Goal: Task Accomplishment & Management: Manage account settings

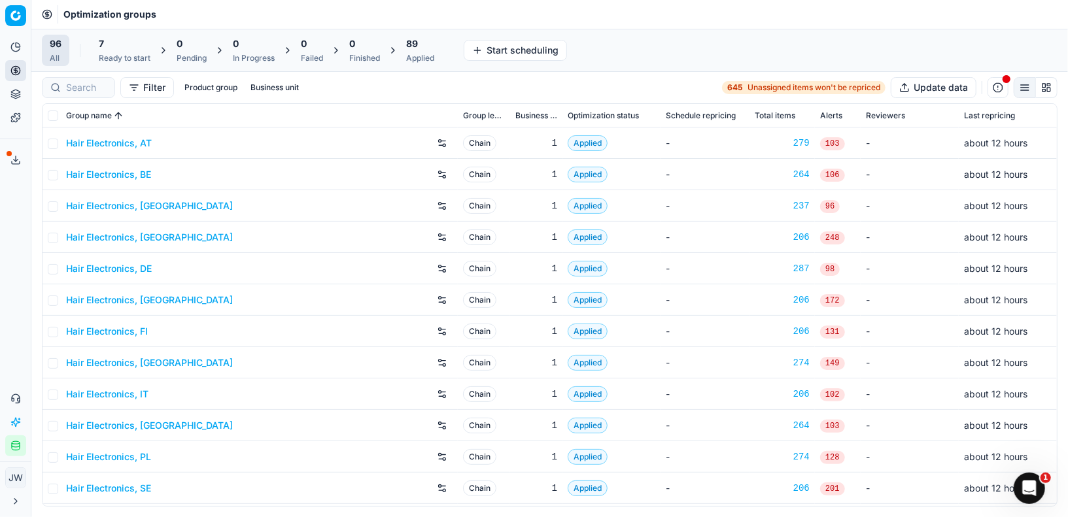
click at [80, 79] on div at bounding box center [78, 87] width 73 height 21
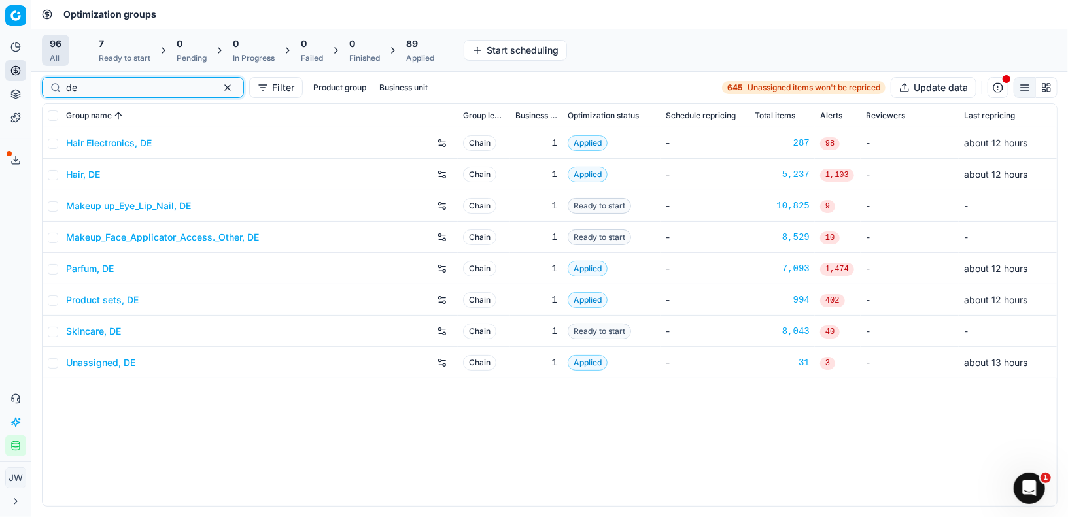
type input "de"
click at [82, 259] on div "Parfum, DE" at bounding box center [259, 268] width 387 height 21
click at [82, 268] on link "Parfum, DE" at bounding box center [90, 268] width 48 height 13
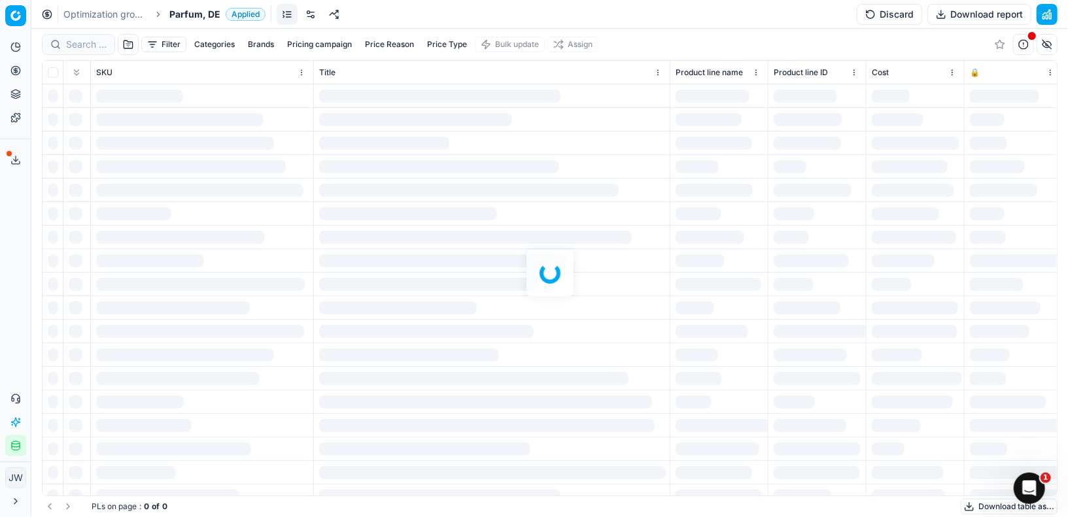
click at [309, 18] on link at bounding box center [310, 14] width 21 height 21
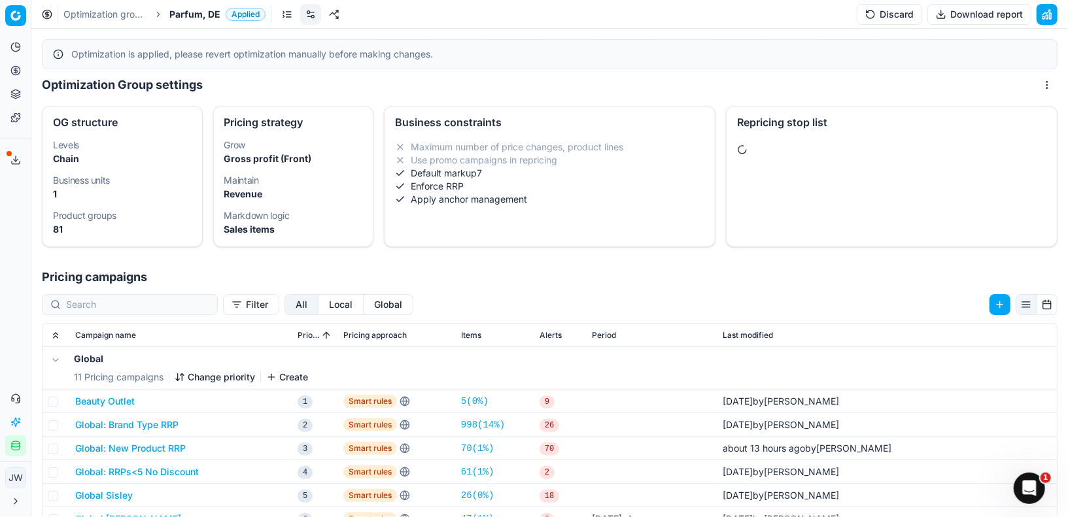
scroll to position [113, 0]
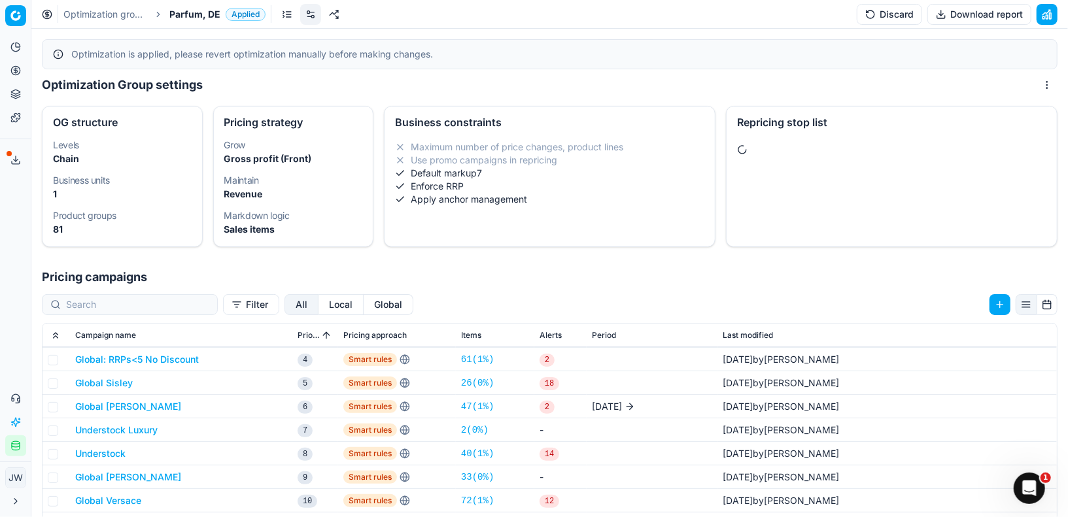
click at [319, 303] on button "Local" at bounding box center [341, 304] width 45 height 21
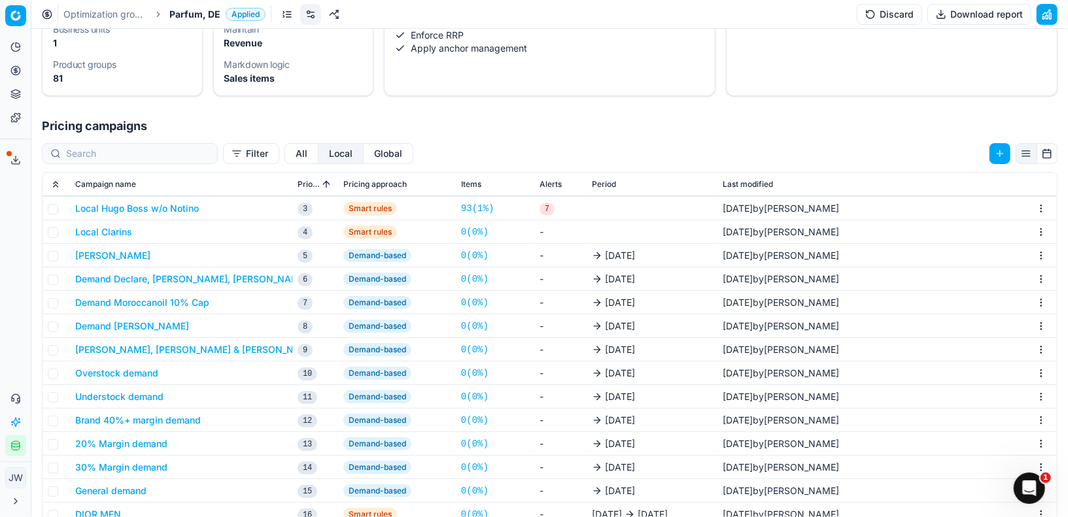
scroll to position [88, 0]
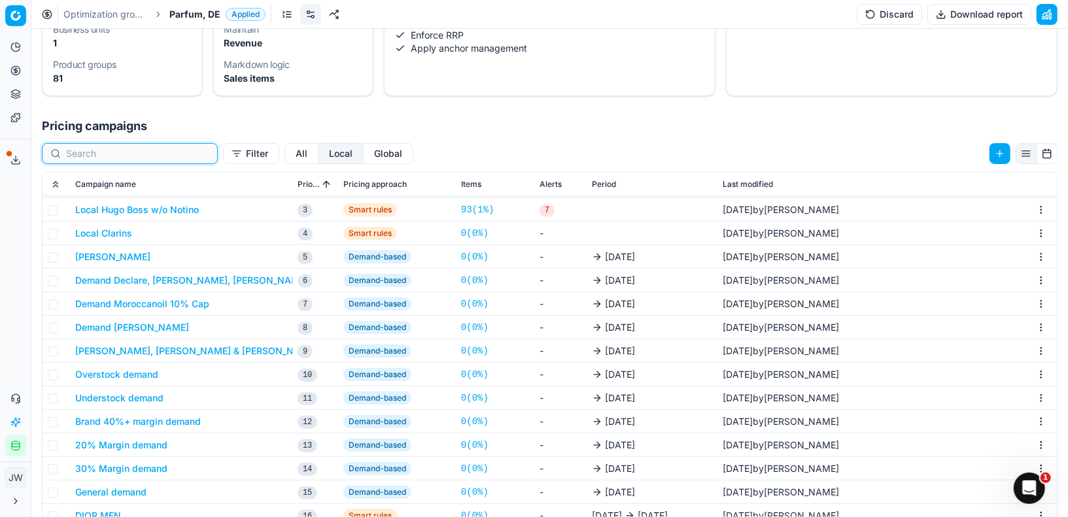
click at [139, 147] on input at bounding box center [137, 153] width 143 height 13
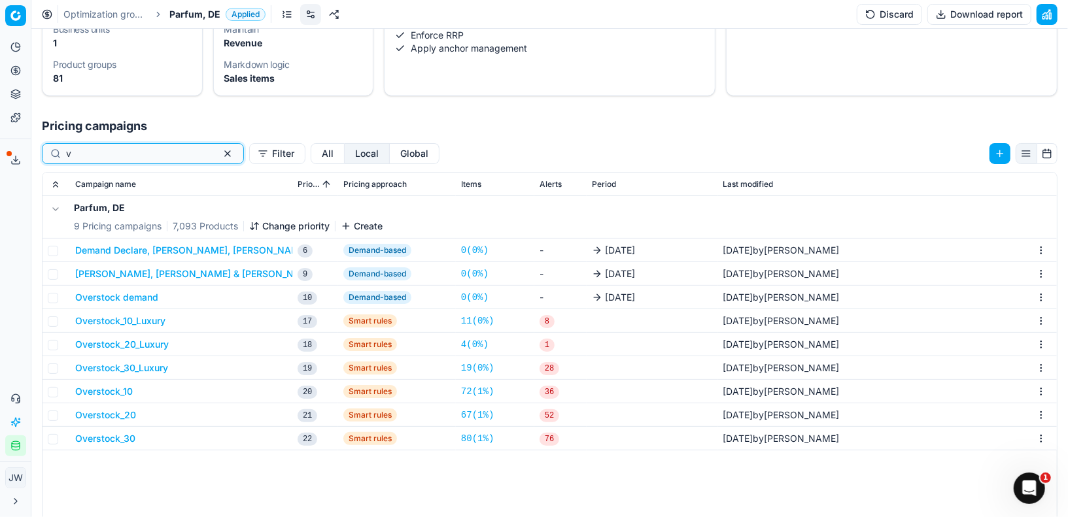
scroll to position [0, 0]
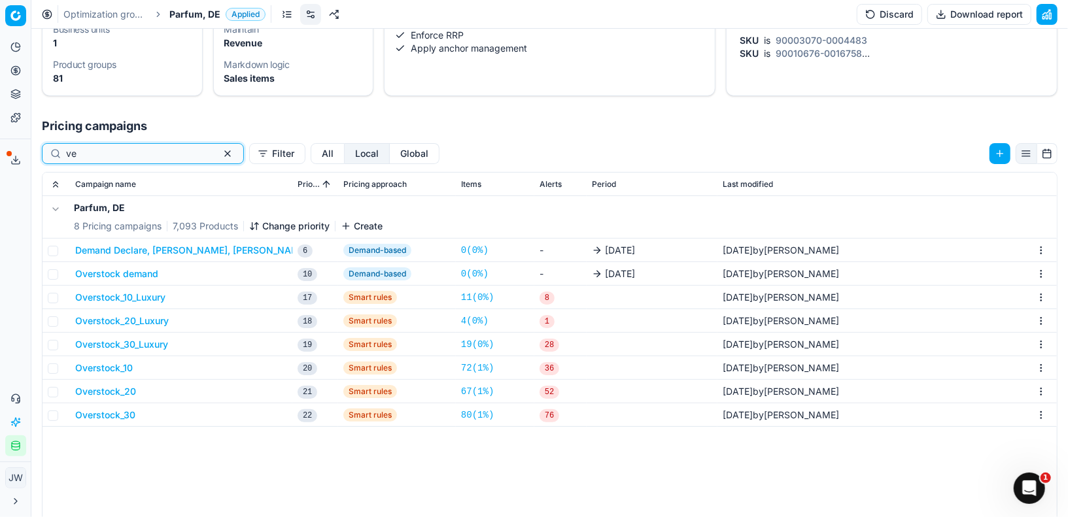
type input "v"
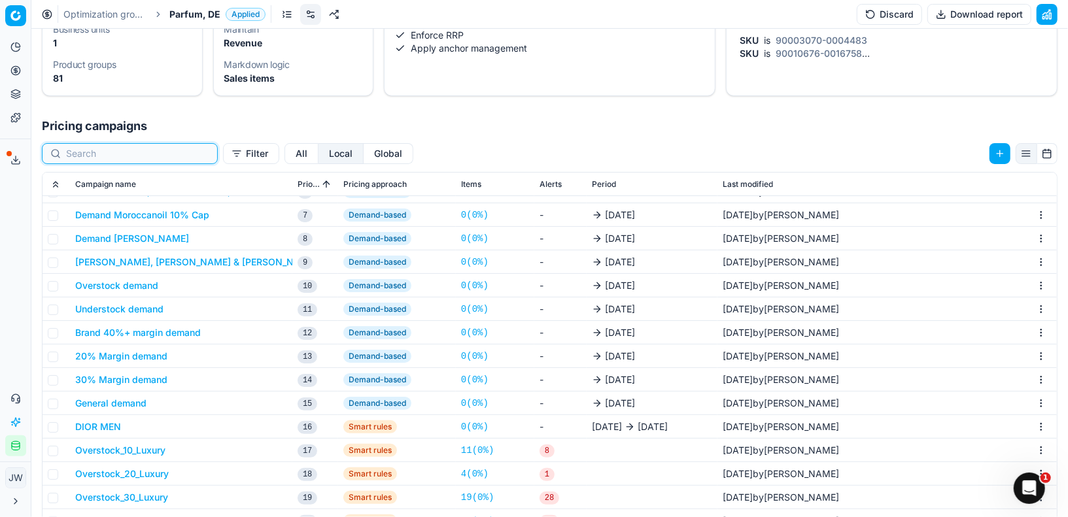
scroll to position [192, 0]
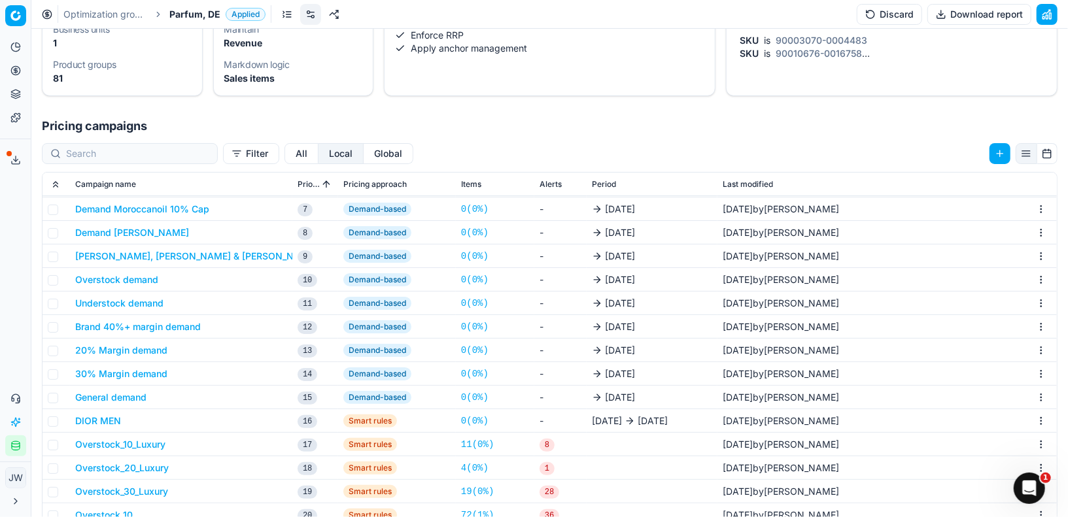
click at [285, 151] on button "All" at bounding box center [302, 153] width 34 height 21
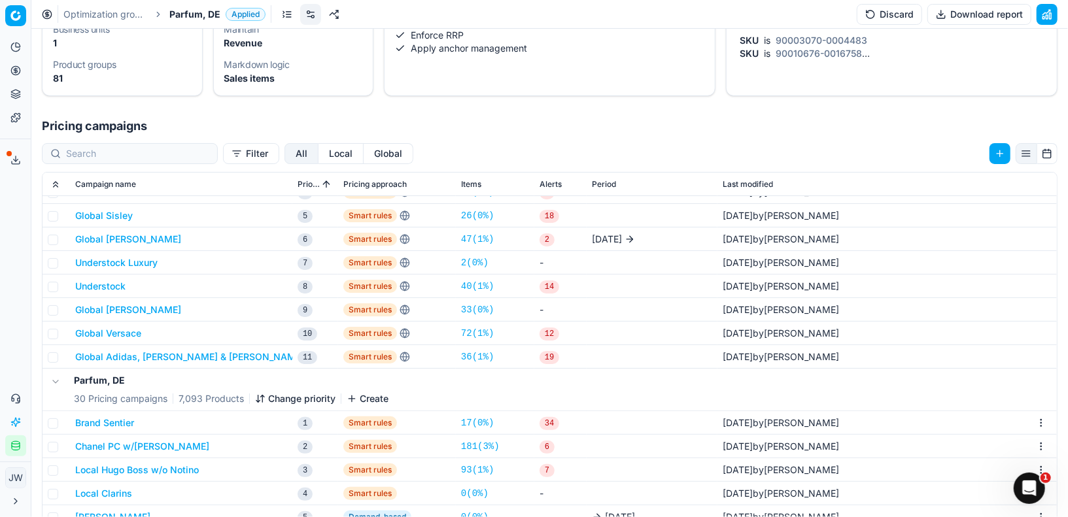
scroll to position [103, 0]
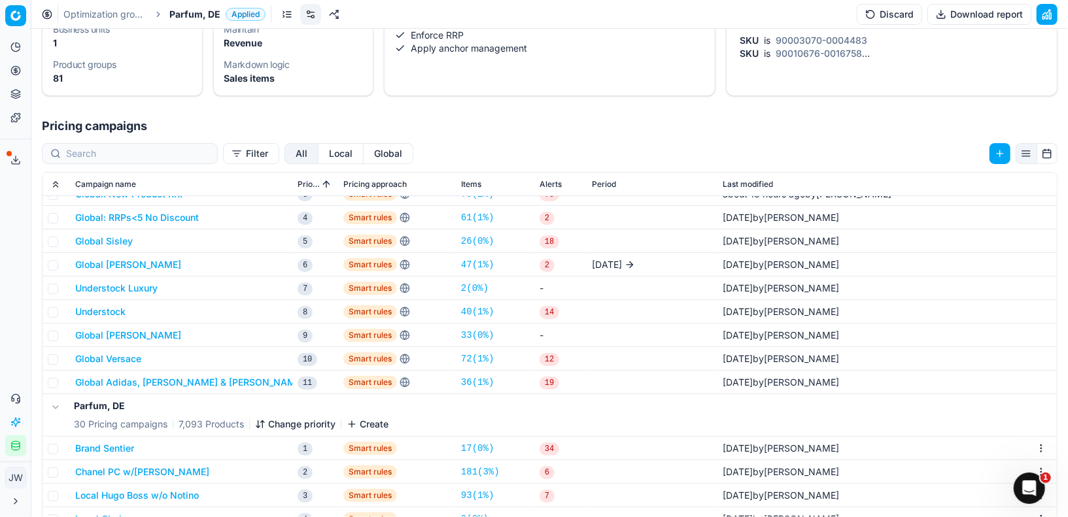
click at [126, 358] on button "Global Versace" at bounding box center [108, 359] width 66 height 13
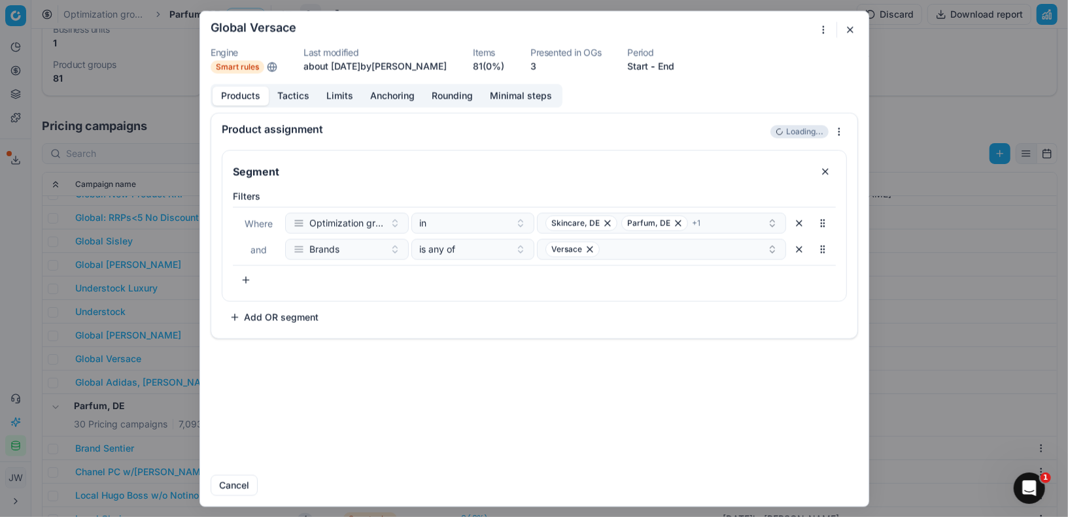
click at [296, 95] on button "Tactics" at bounding box center [293, 95] width 49 height 19
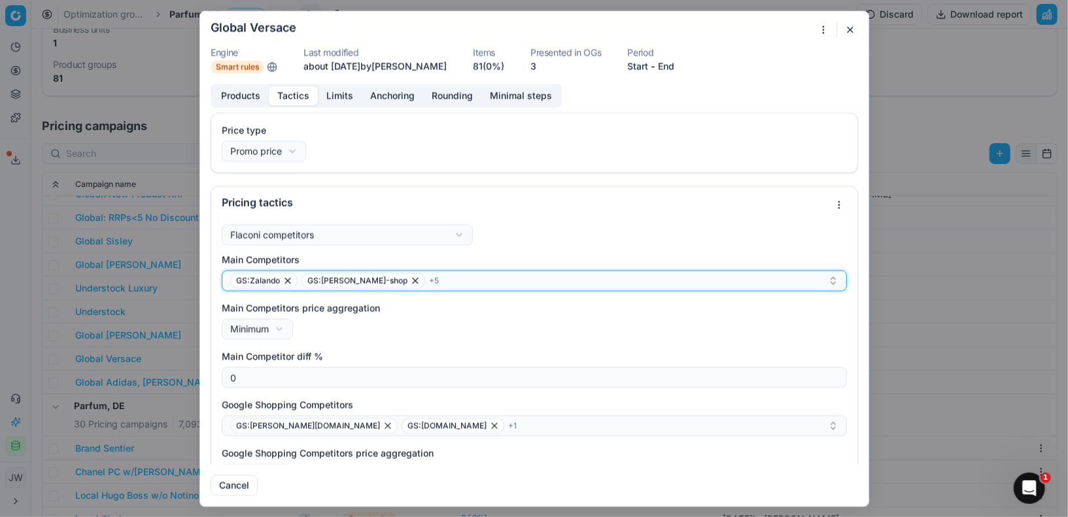
click at [413, 284] on div "GS:Zalando GS:[PERSON_NAME]-shop + 5" at bounding box center [529, 281] width 598 height 16
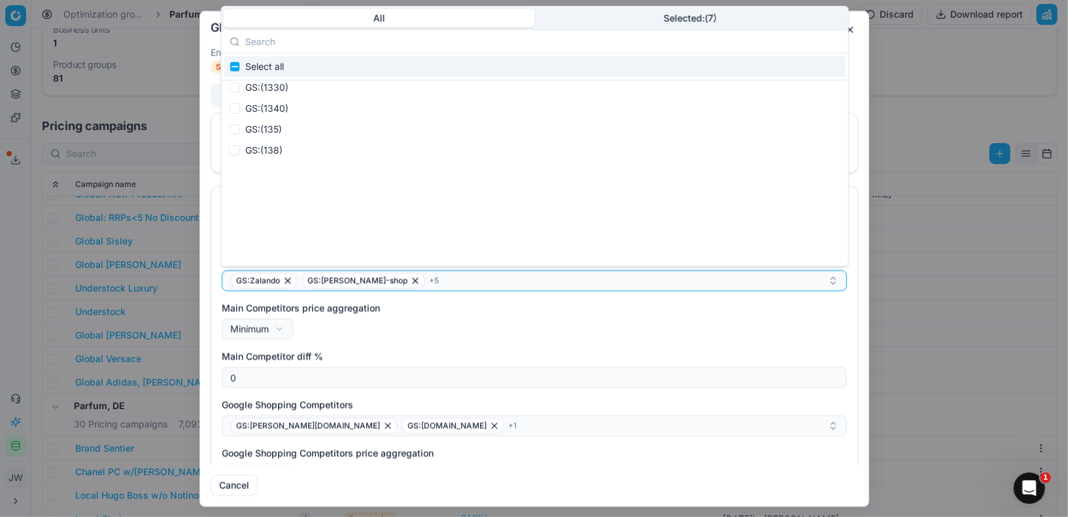
scroll to position [0, 0]
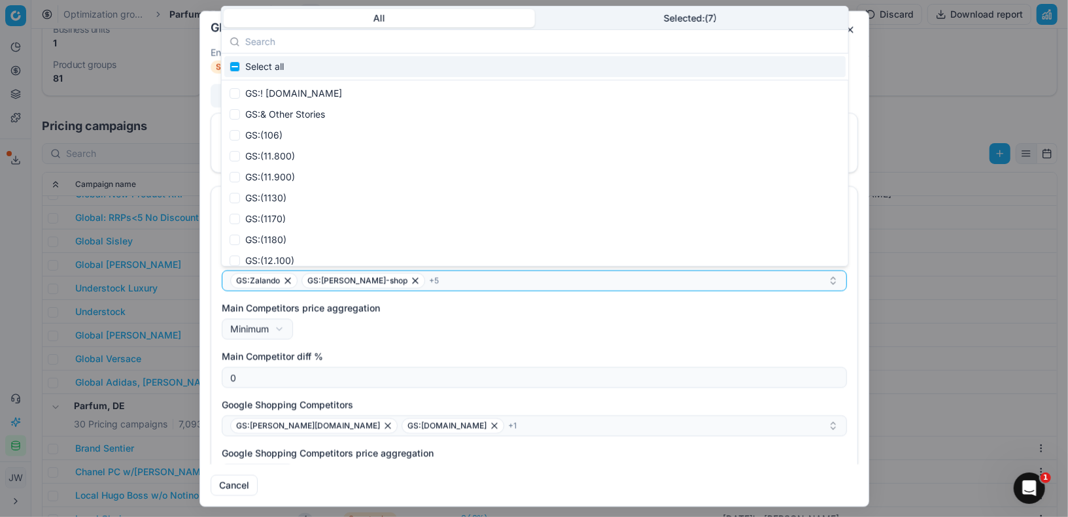
click at [634, 23] on body "Pricing platform Analytics Pricing Product portfolio Templates Export service 1…" at bounding box center [534, 258] width 1068 height 517
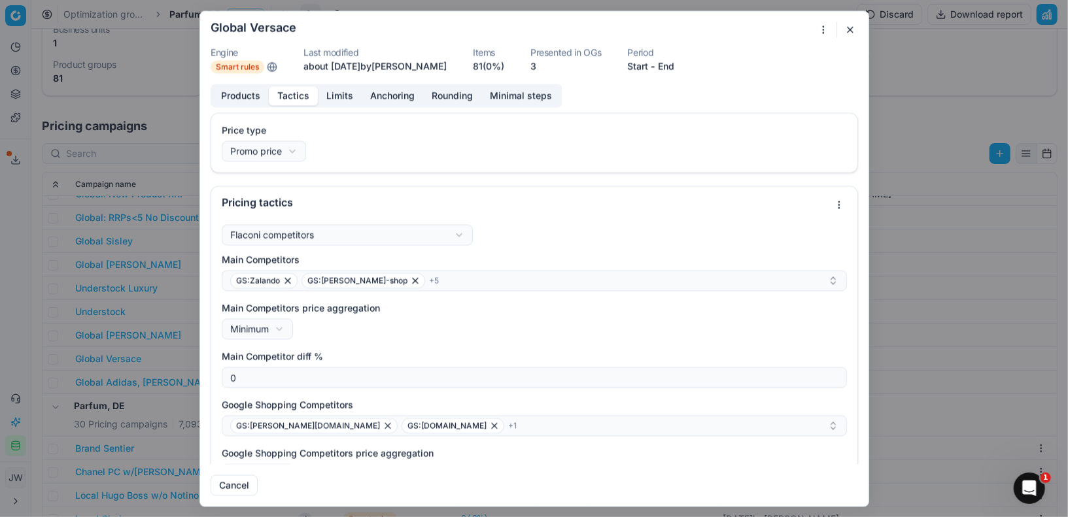
click at [853, 31] on button "button" at bounding box center [850, 30] width 16 height 16
